Goal: Task Accomplishment & Management: Manage account settings

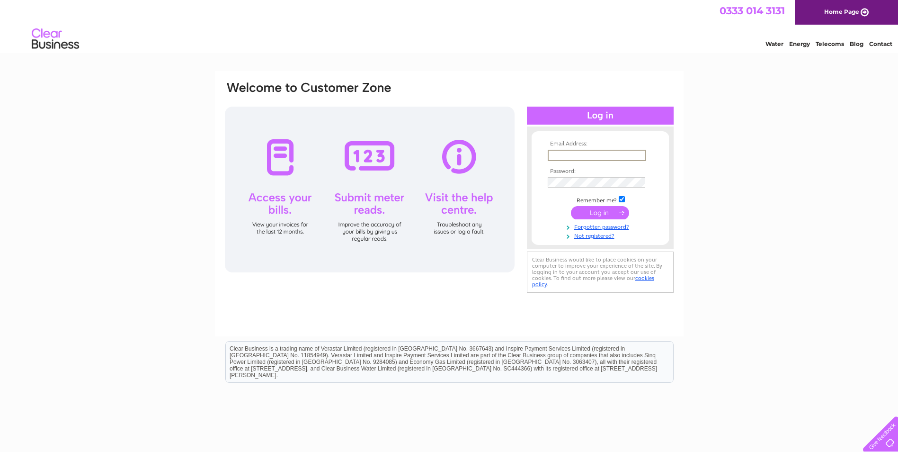
click at [579, 152] on input "text" at bounding box center [597, 155] width 98 height 11
type input "hdeboys@homeguard.co.uk"
click at [594, 212] on input "submit" at bounding box center [600, 212] width 58 height 13
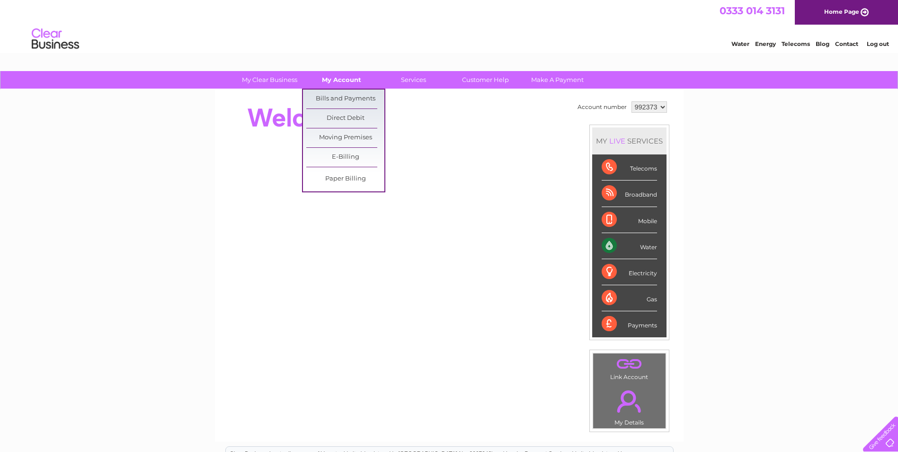
click at [344, 79] on link "My Account" at bounding box center [341, 80] width 78 height 18
click at [343, 96] on link "Bills and Payments" at bounding box center [345, 98] width 78 height 19
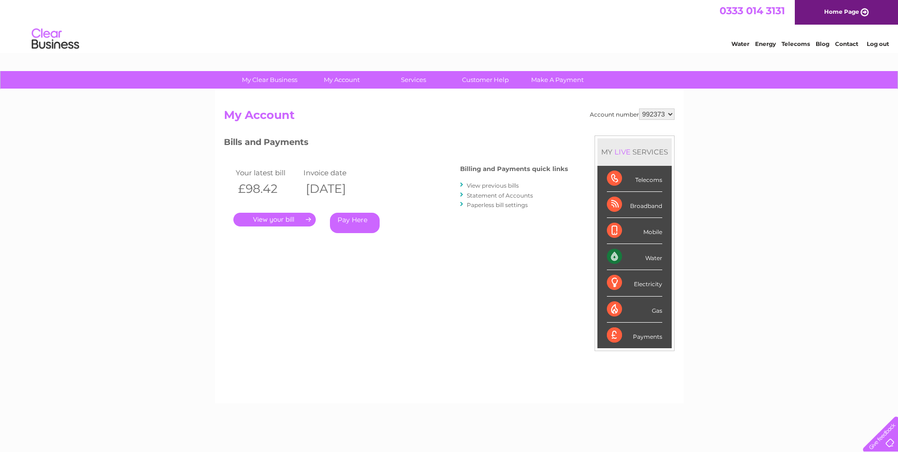
click at [293, 216] on link "." at bounding box center [274, 220] width 82 height 14
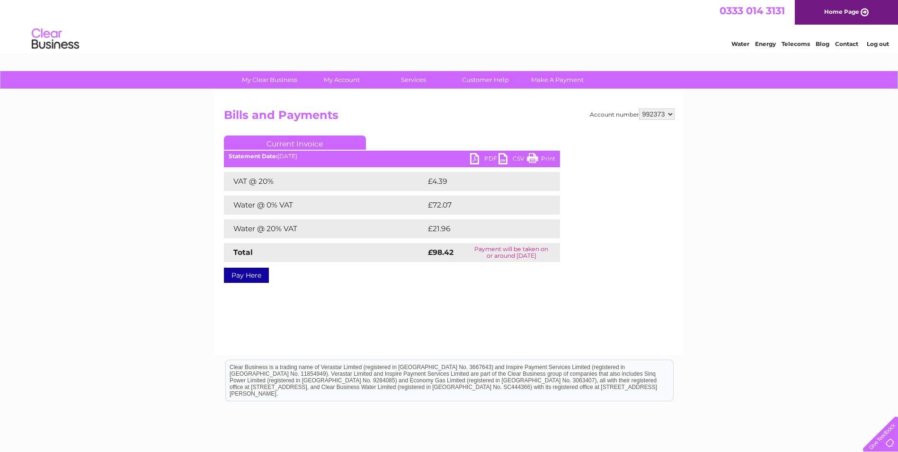
click at [478, 155] on link "PDF" at bounding box center [484, 160] width 28 height 14
click at [474, 158] on link "PDF" at bounding box center [484, 160] width 28 height 14
